Goal: Information Seeking & Learning: Learn about a topic

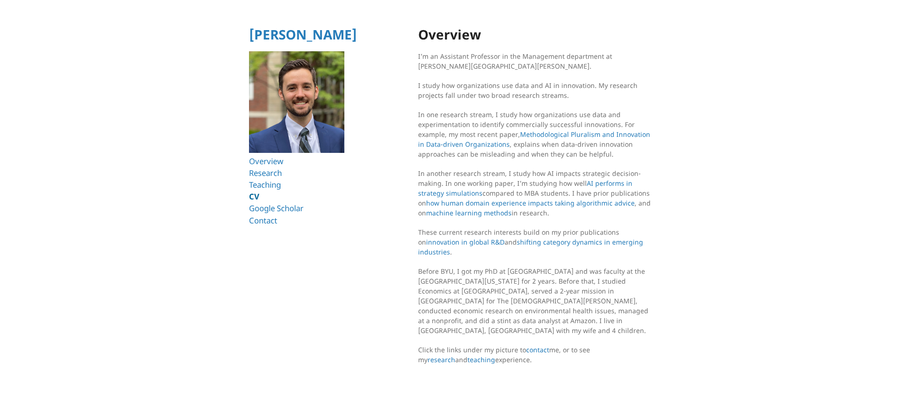
click at [255, 196] on link "CV" at bounding box center [254, 196] width 10 height 11
click at [274, 173] on link "Research" at bounding box center [267, 172] width 36 height 11
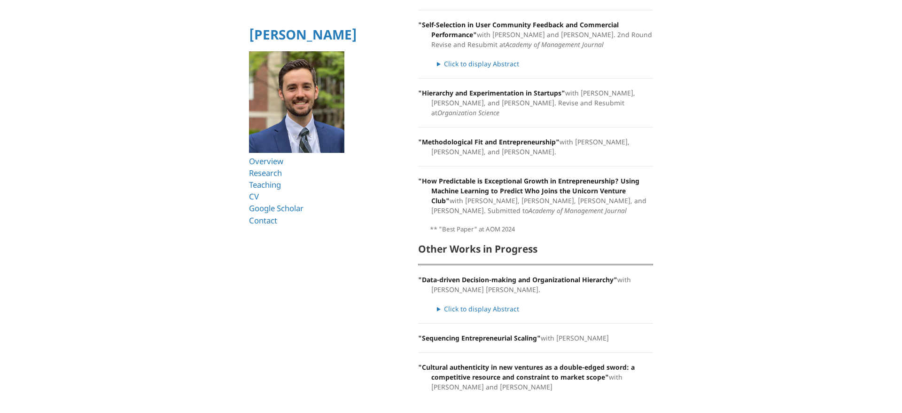
scroll to position [639, 0]
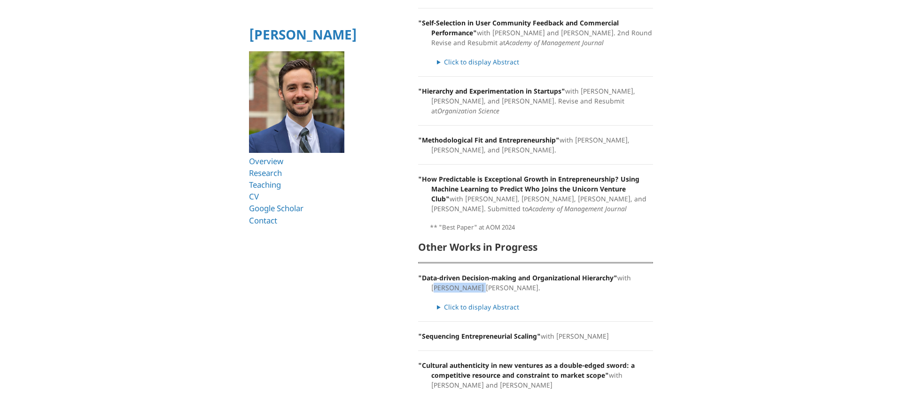
drag, startPoint x: 474, startPoint y: 277, endPoint x: 422, endPoint y: 277, distance: 51.7
click at [422, 277] on p ""Data-driven Decision-making and Organizational Hierarchy" with Kramer Quist." at bounding box center [535, 283] width 235 height 20
copy p "Kramer Quist."
